Goal: Use online tool/utility: Utilize a website feature to perform a specific function

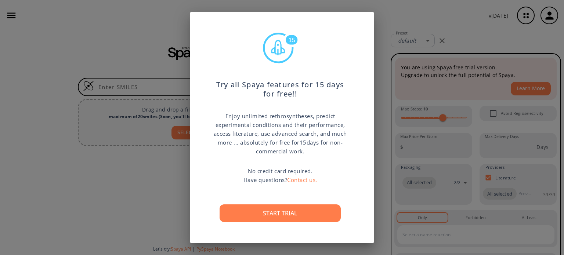
click at [405, 8] on div "15 Try all Spaya features for 15 days for free!! Enjoy unlimited rethrosynthese…" at bounding box center [282, 127] width 564 height 255
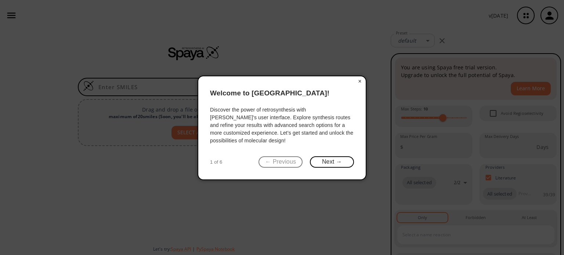
click at [362, 83] on button "×" at bounding box center [360, 81] width 12 height 10
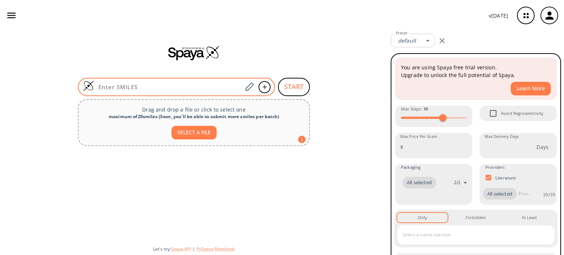
click at [153, 87] on input at bounding box center [168, 86] width 148 height 7
paste input "O=C(OC)C1=CC(O)=NC=N1"
type input "O=C(OC)C1=CC(O)=NC=N1"
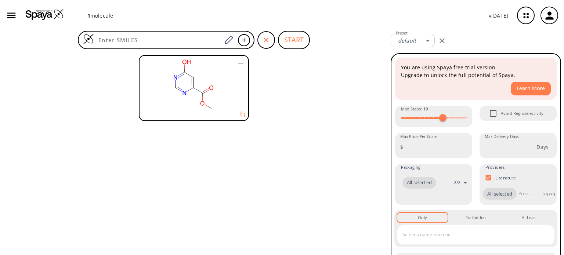
click at [188, 86] on rect at bounding box center [194, 85] width 108 height 59
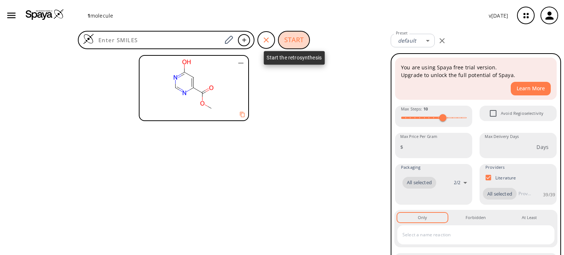
click at [284, 43] on button "START" at bounding box center [294, 40] width 32 height 18
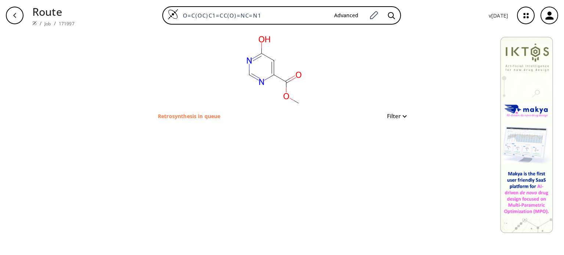
click at [217, 116] on p "Retrosynthesis in queue" at bounding box center [189, 116] width 62 height 8
click at [402, 114] on button "Filter" at bounding box center [394, 116] width 23 height 6
click at [402, 114] on div at bounding box center [282, 127] width 564 height 255
click at [271, 163] on div "clear Retrosynthesis in queue Filter" at bounding box center [282, 143] width 564 height 224
click at [262, 91] on rect at bounding box center [273, 71] width 147 height 81
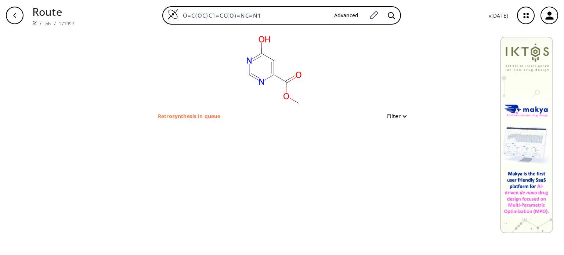
click at [197, 117] on p "Retrosynthesis in queue" at bounding box center [189, 116] width 62 height 8
click at [12, 22] on div "button" at bounding box center [15, 16] width 18 height 18
